Goal: Transaction & Acquisition: Purchase product/service

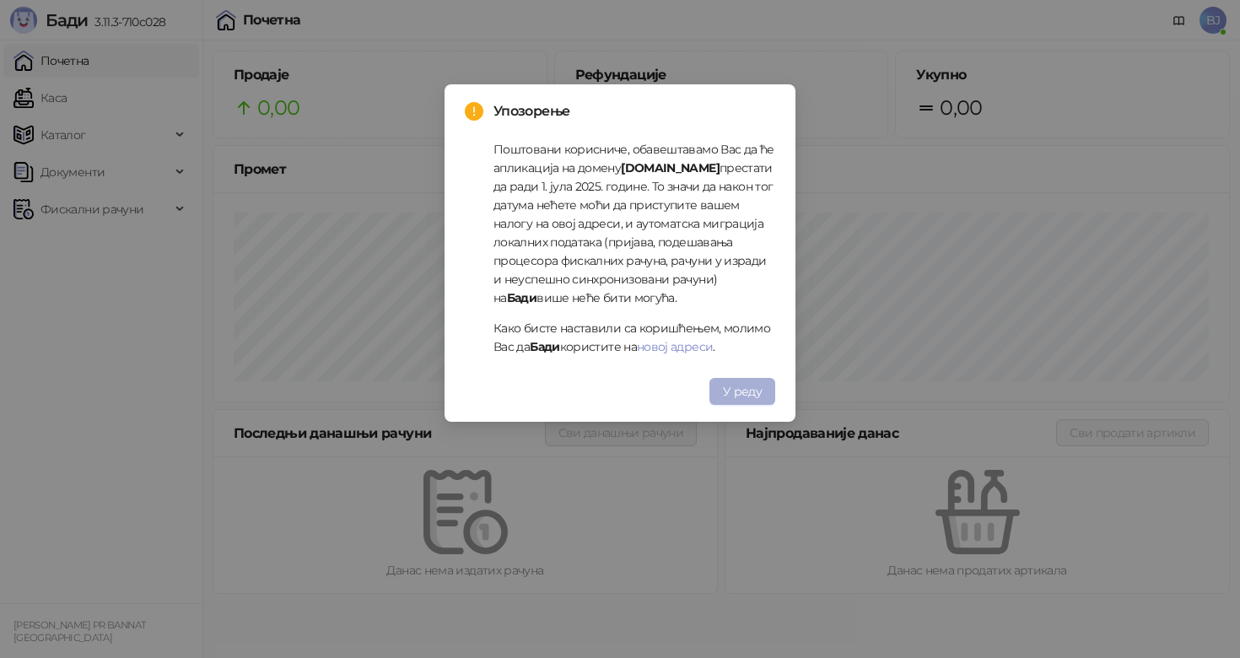
click at [740, 393] on span "У реду" at bounding box center [742, 391] width 39 height 15
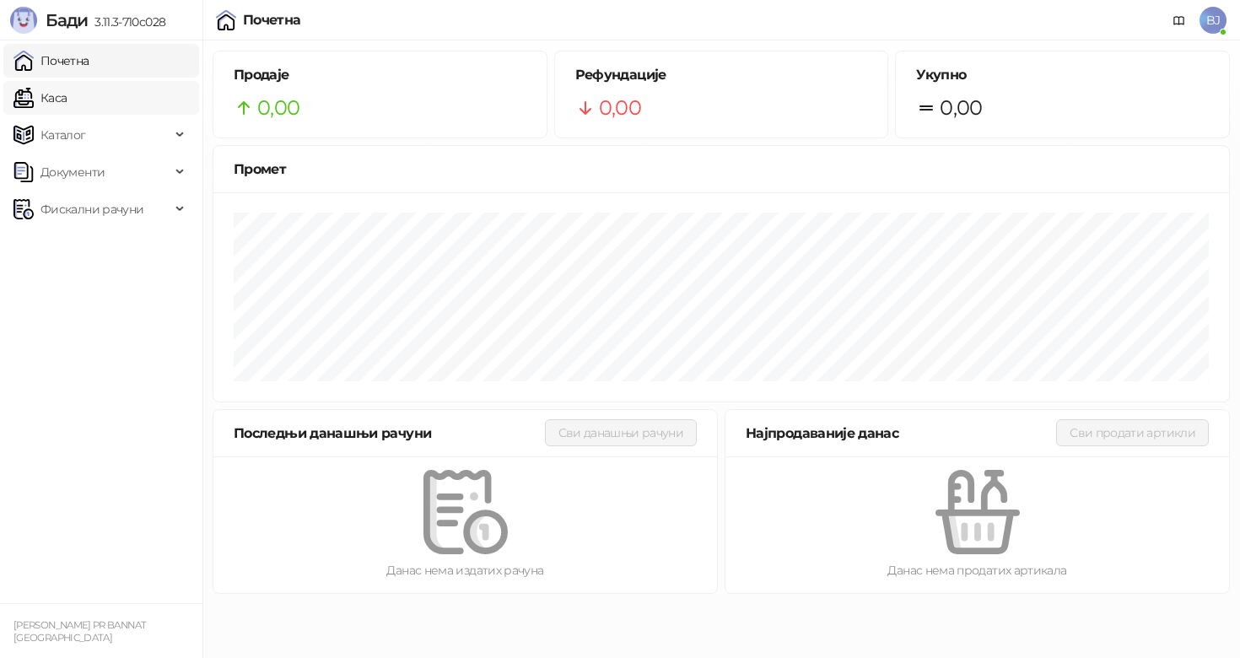
click at [67, 89] on link "Каса" at bounding box center [39, 98] width 53 height 34
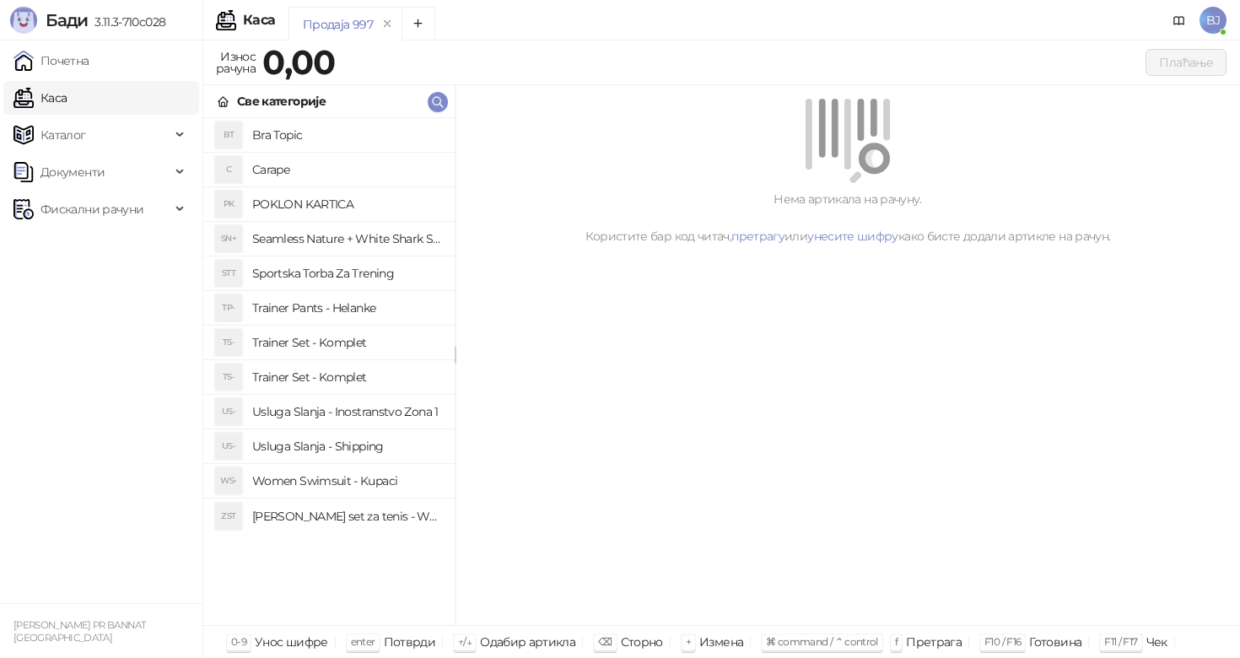
click at [299, 377] on h4 "Trainer Set - Komplet" at bounding box center [346, 376] width 189 height 27
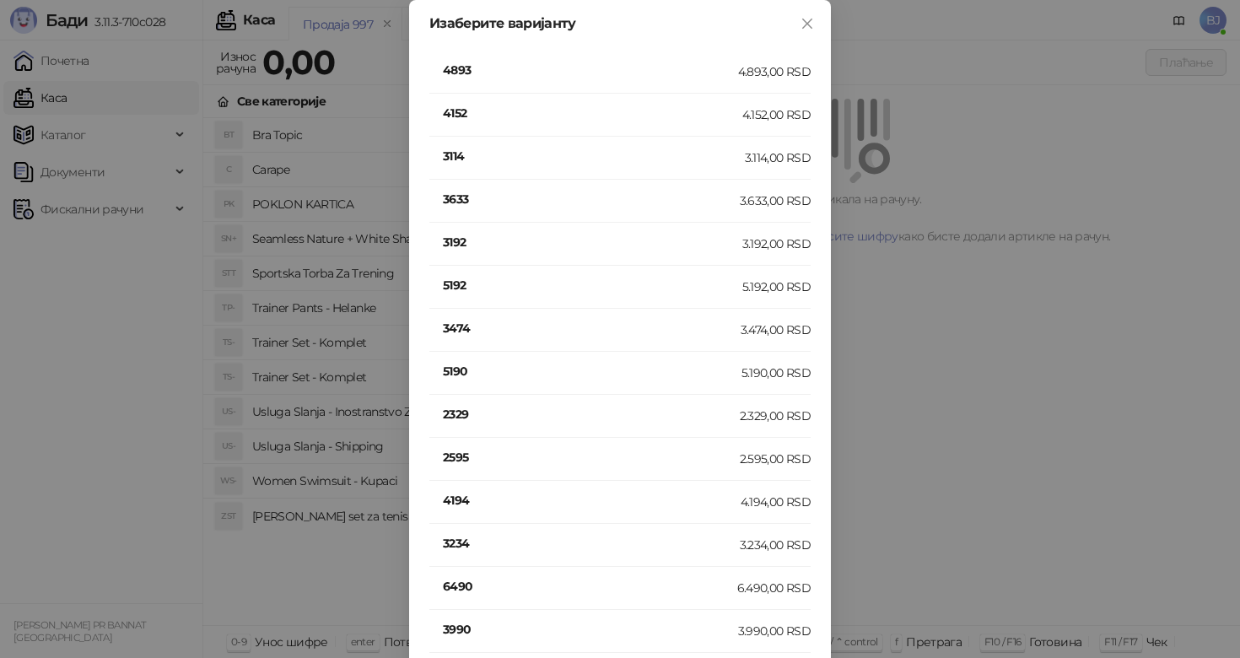
click at [190, 326] on div "Изаберите варијанту 4893 4.893,00 RSD 4152 4.152,00 RSD 3114 3.114,00 RSD 3633 …" at bounding box center [620, 329] width 1240 height 658
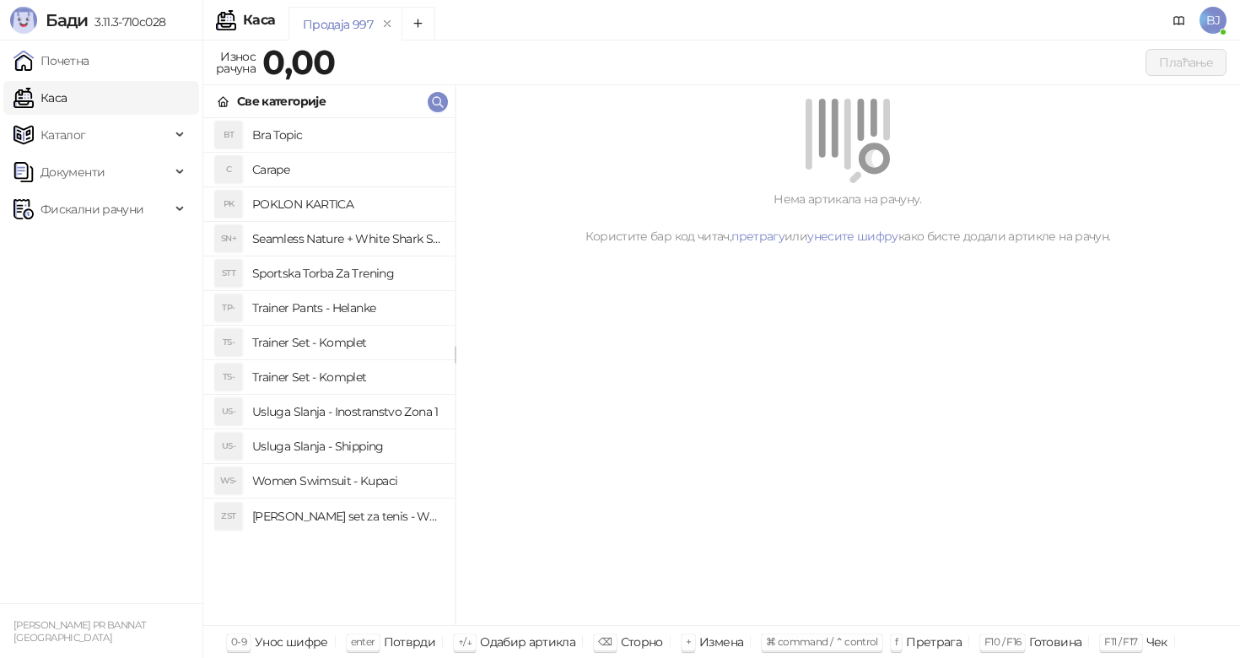
click at [344, 342] on h4 "Trainer Set - Komplet" at bounding box center [346, 342] width 189 height 27
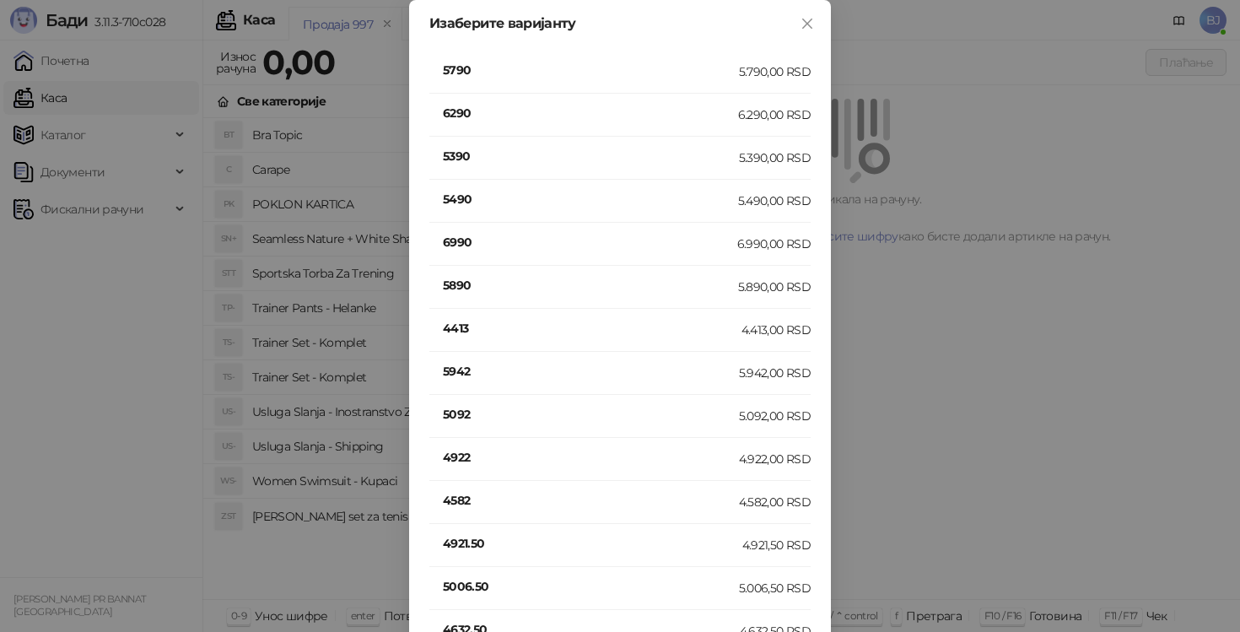
click at [455, 62] on h4 "5790" at bounding box center [591, 70] width 296 height 19
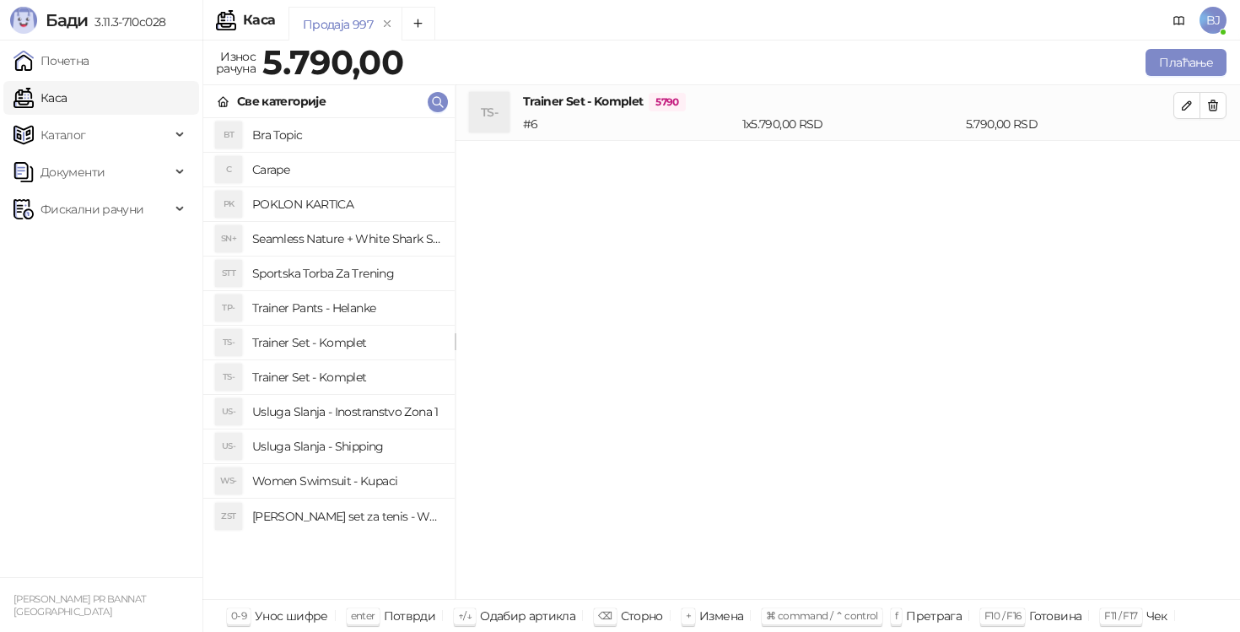
click at [341, 447] on h4 "Usluga Slanja - Shipping" at bounding box center [346, 446] width 189 height 27
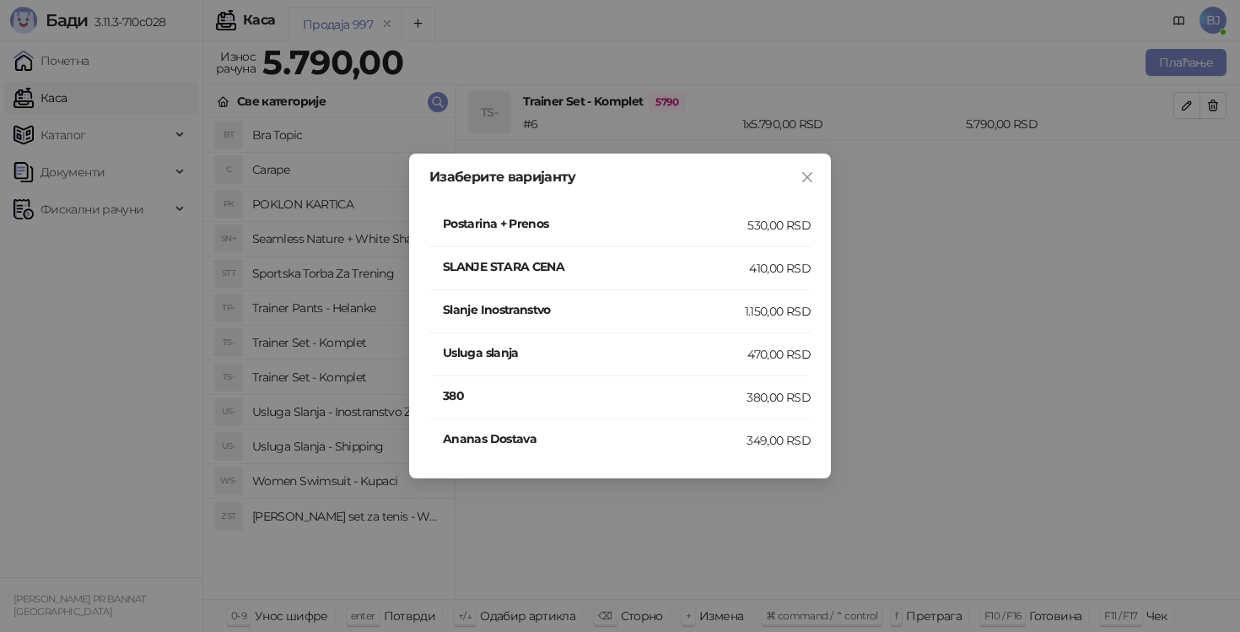
click at [738, 234] on div "Postarina + Prenos" at bounding box center [595, 225] width 304 height 22
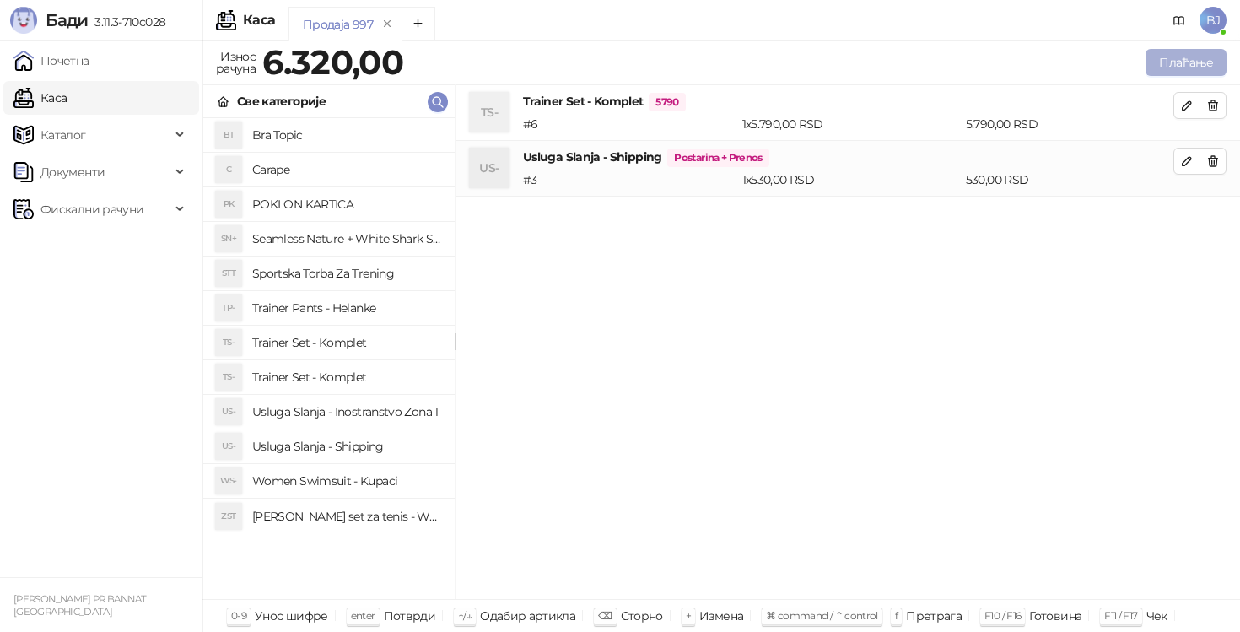
click at [1163, 62] on button "Плаћање" at bounding box center [1185, 62] width 81 height 27
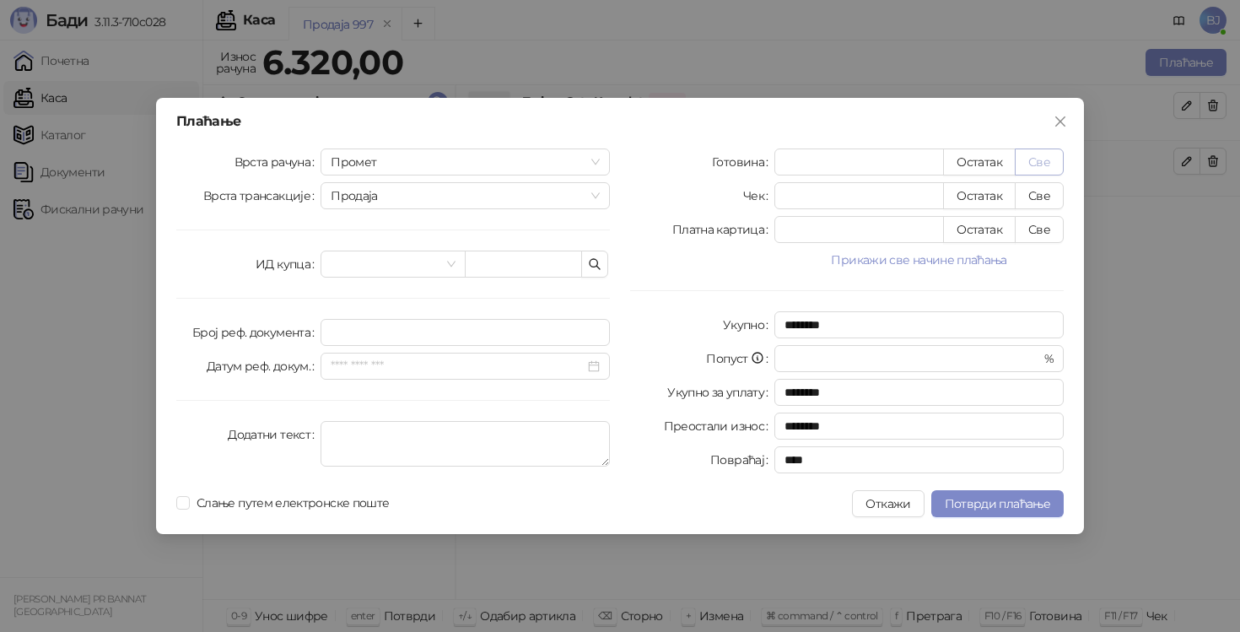
click at [1041, 166] on button "Све" at bounding box center [1038, 161] width 49 height 27
type input "****"
click at [797, 235] on input "*" at bounding box center [859, 229] width 168 height 25
click at [1051, 229] on button "Све" at bounding box center [1038, 229] width 49 height 27
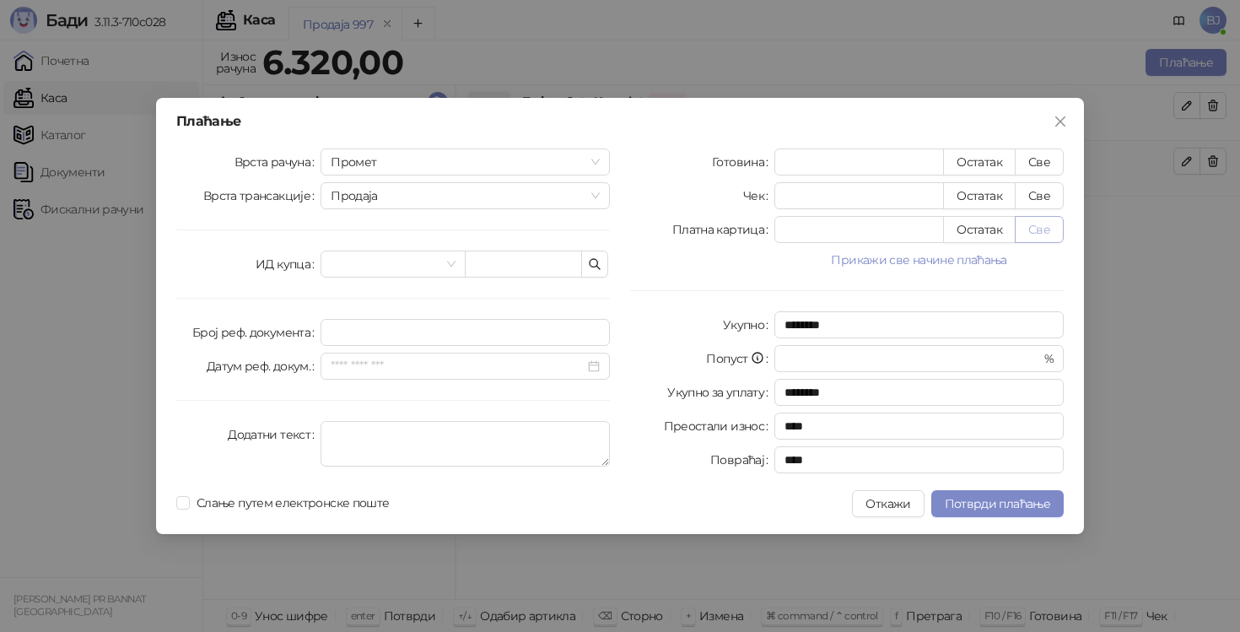
type input "*"
type input "****"
click at [993, 501] on span "Потврди плаћање" at bounding box center [996, 503] width 105 height 15
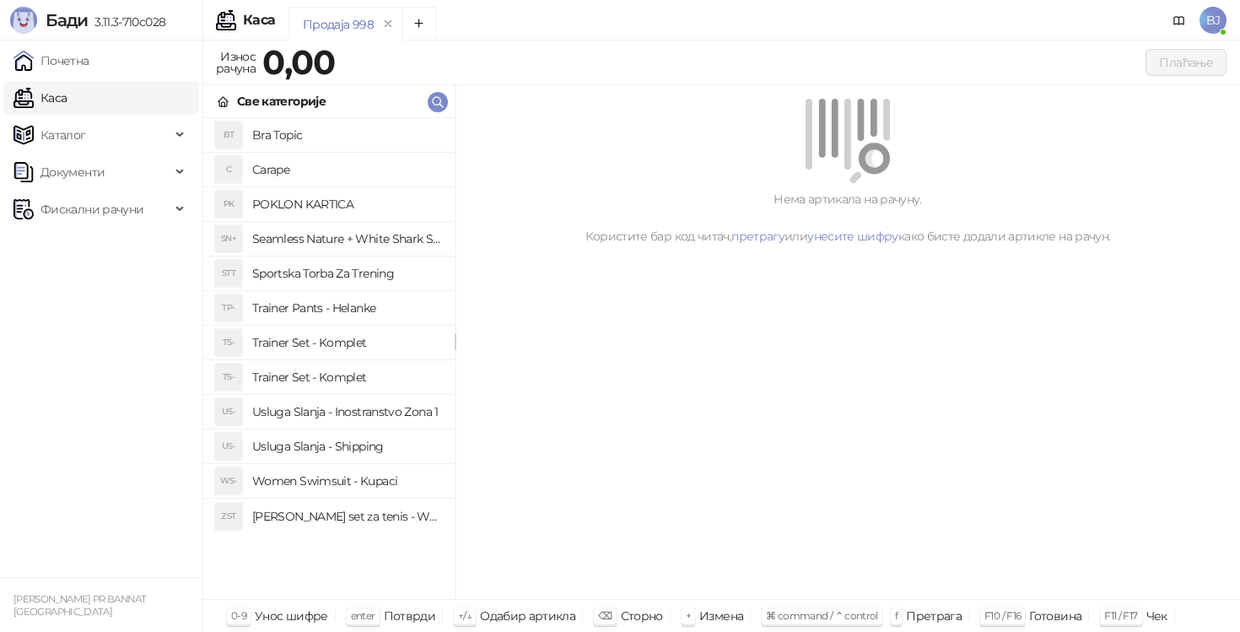
click at [352, 350] on h4 "Trainer Set - Komplet" at bounding box center [346, 342] width 189 height 27
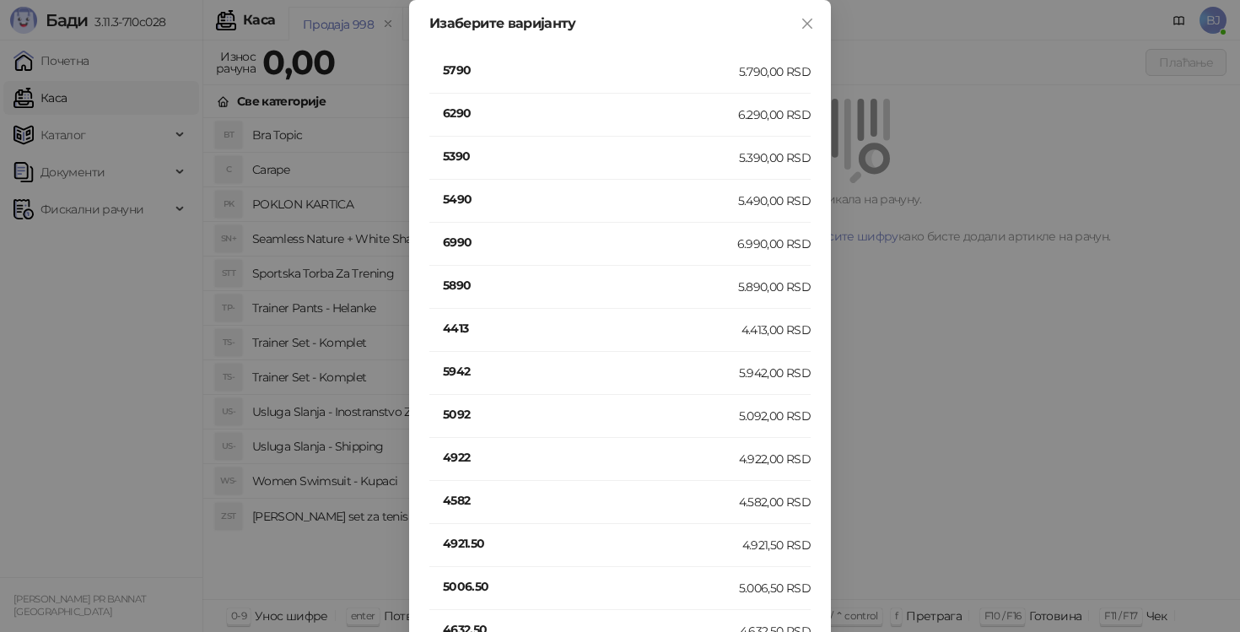
click at [463, 240] on h4 "6990" at bounding box center [590, 242] width 294 height 19
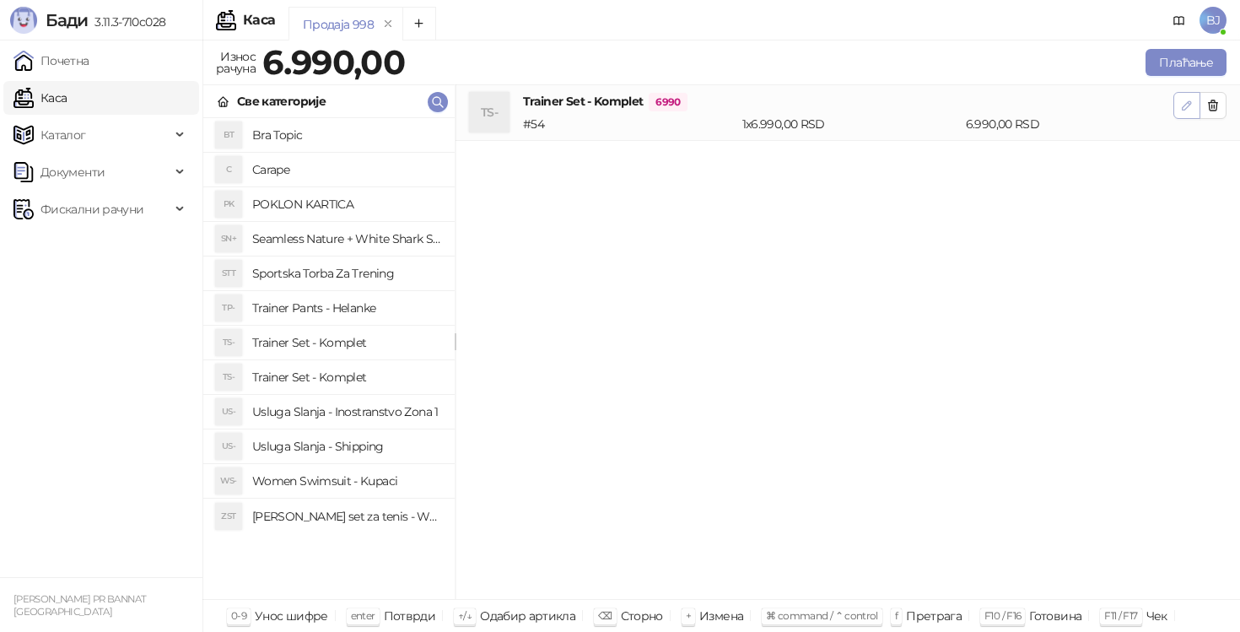
click at [1186, 99] on icon "button" at bounding box center [1186, 105] width 13 height 13
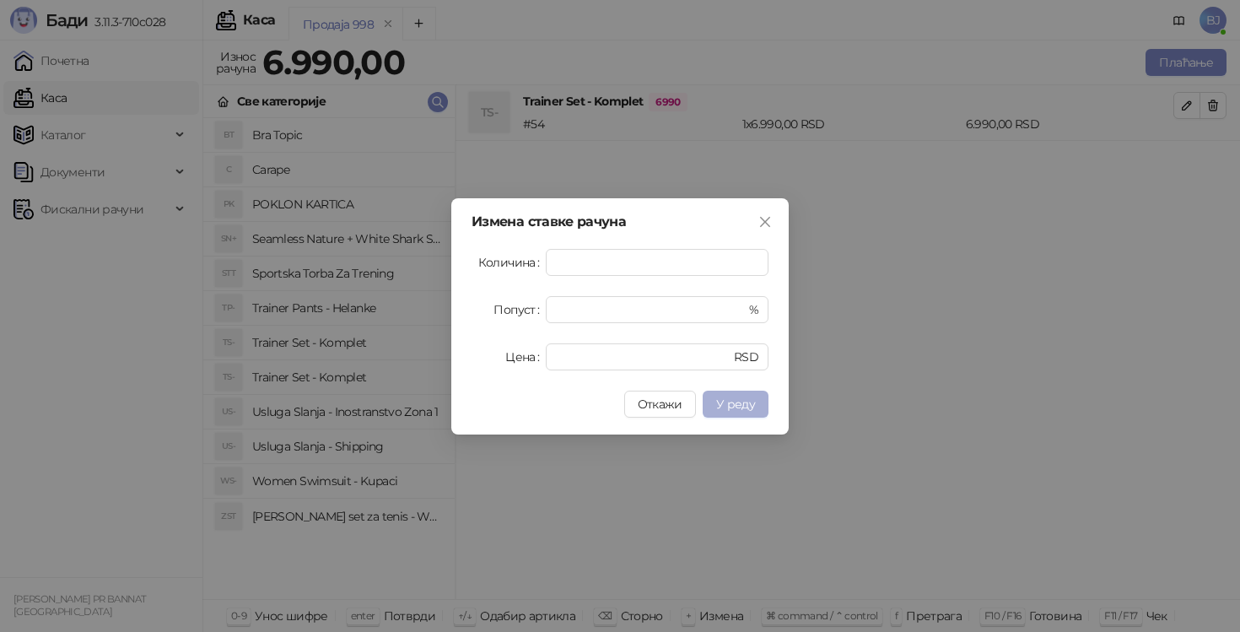
type input "*"
click at [732, 408] on span "У реду" at bounding box center [735, 403] width 39 height 15
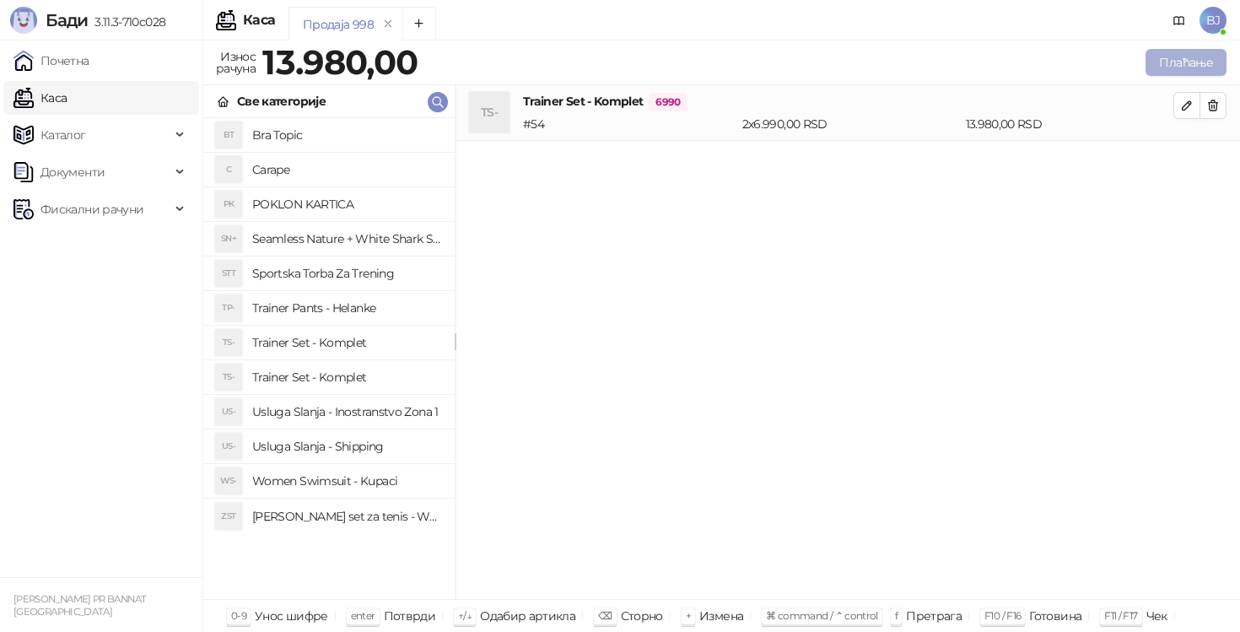
click at [1189, 57] on button "Плаћање" at bounding box center [1185, 62] width 81 height 27
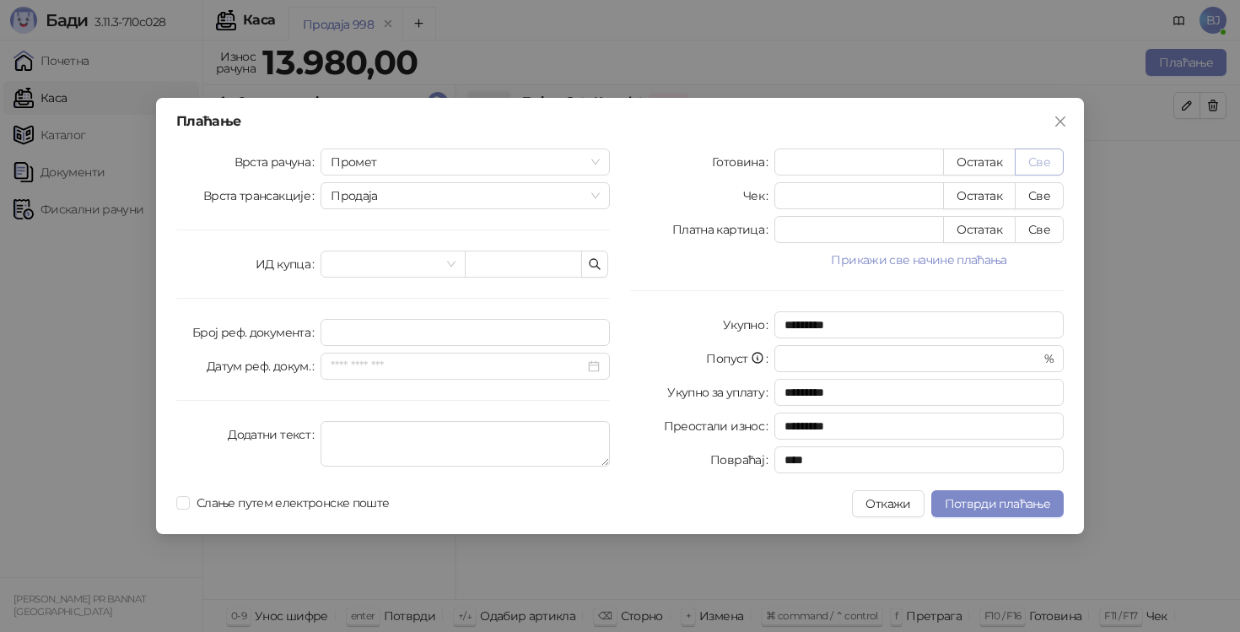
click at [1054, 165] on button "Све" at bounding box center [1038, 161] width 49 height 27
type input "*****"
type input "****"
click at [1049, 239] on button "Све" at bounding box center [1038, 229] width 49 height 27
type input "*"
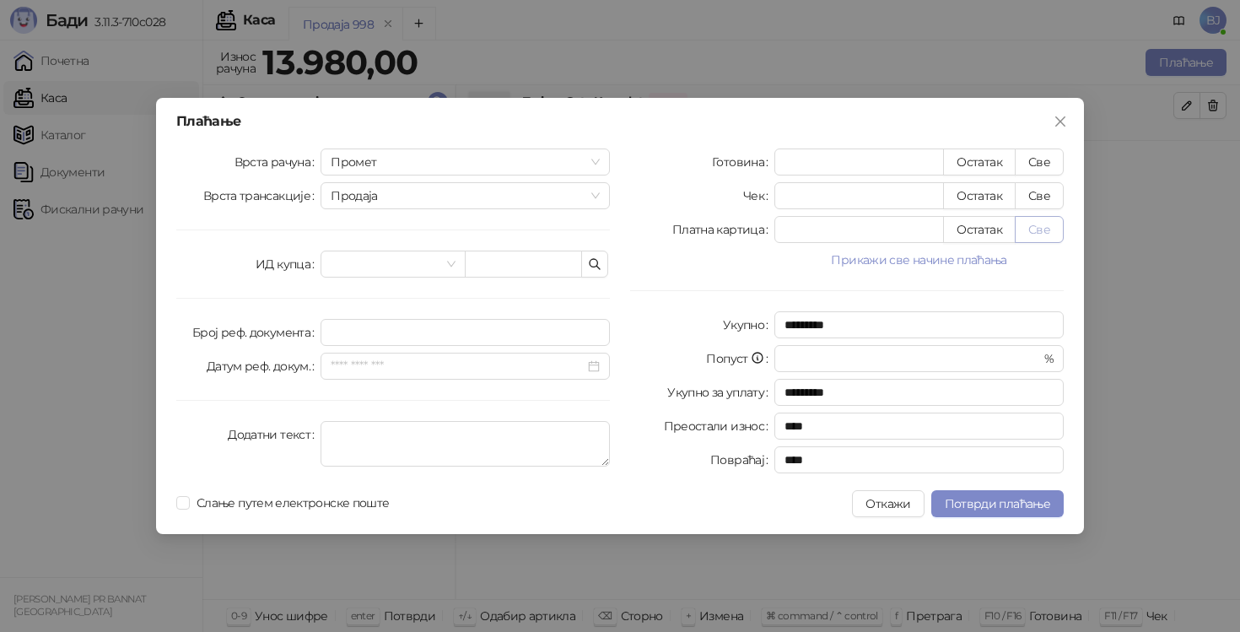
type input "*****"
click at [975, 513] on button "Потврди плаћање" at bounding box center [997, 503] width 132 height 27
